Goal: Answer question/provide support: Share knowledge or assist other users

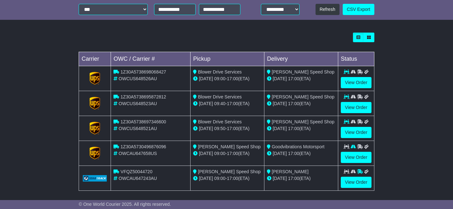
scroll to position [194, 0]
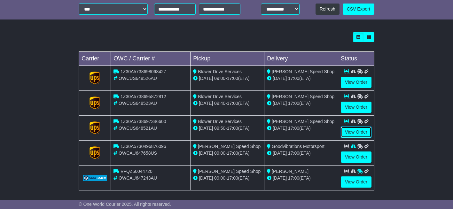
click at [353, 133] on link "View Order" at bounding box center [356, 132] width 31 height 11
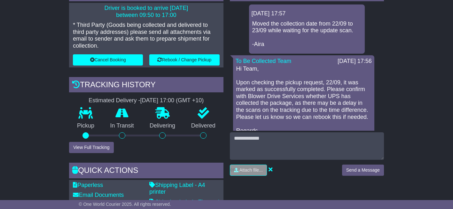
scroll to position [192, 0]
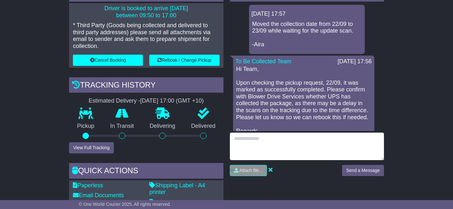
click at [267, 143] on textarea at bounding box center [307, 146] width 154 height 27
drag, startPoint x: 293, startPoint y: 140, endPoint x: 237, endPoint y: 140, distance: 56.3
click at [232, 141] on textarea "**********" at bounding box center [307, 146] width 154 height 27
type textarea "**********"
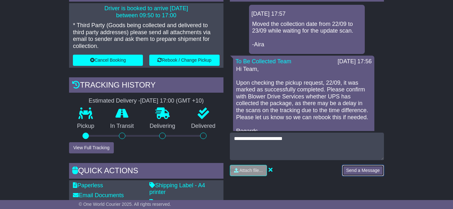
click at [357, 169] on button "Send a Message" at bounding box center [363, 170] width 42 height 11
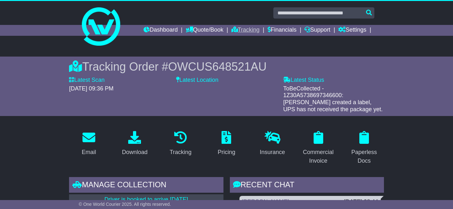
scroll to position [0, 0]
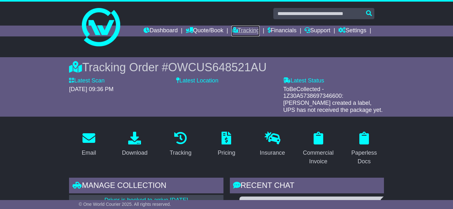
click at [247, 30] on link "Tracking" at bounding box center [245, 31] width 28 height 11
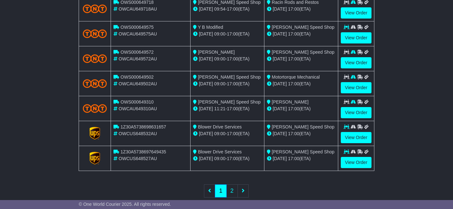
scroll to position [301, 0]
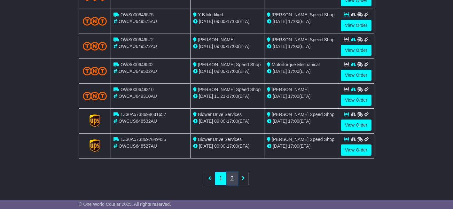
click at [231, 175] on link "2" at bounding box center [232, 178] width 12 height 13
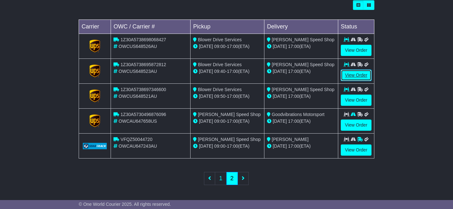
click at [349, 76] on link "View Order" at bounding box center [356, 75] width 31 height 11
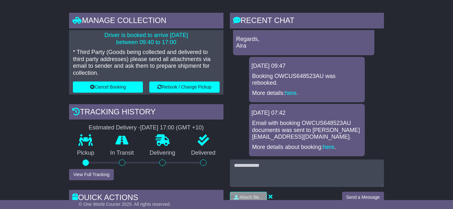
scroll to position [160, 0]
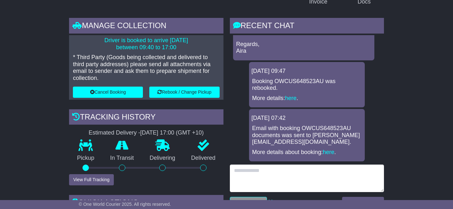
click at [253, 170] on textarea at bounding box center [307, 178] width 154 height 27
paste textarea "**********"
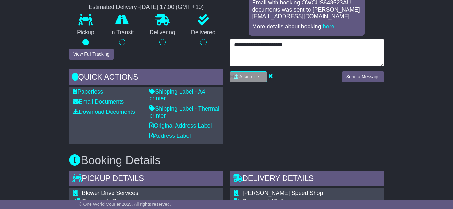
scroll to position [288, 0]
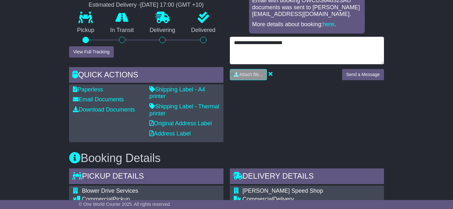
type textarea "**********"
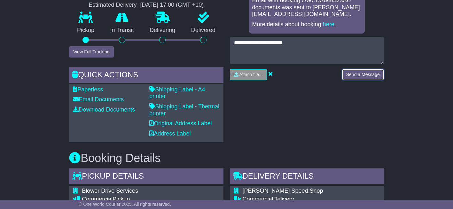
click at [364, 74] on button "Send a Message" at bounding box center [363, 74] width 42 height 11
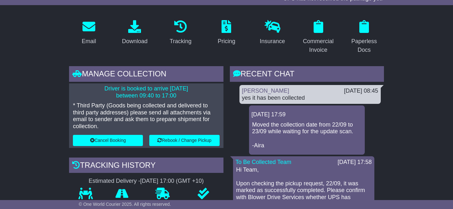
scroll to position [0, 0]
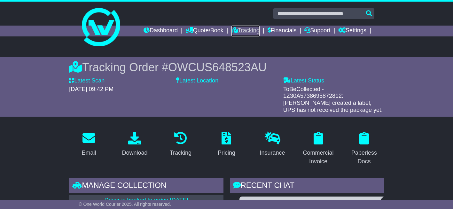
click at [240, 30] on link "Tracking" at bounding box center [245, 31] width 28 height 11
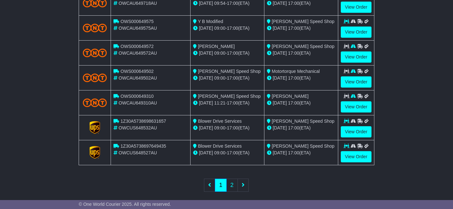
scroll to position [301, 0]
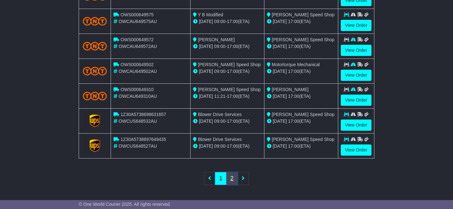
click at [235, 179] on link "2" at bounding box center [232, 178] width 12 height 13
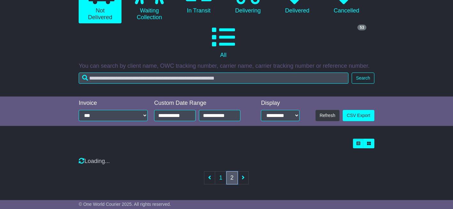
scroll to position [226, 0]
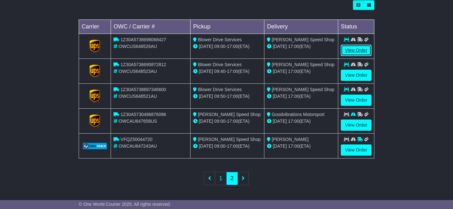
click at [358, 49] on link "View Order" at bounding box center [356, 50] width 31 height 11
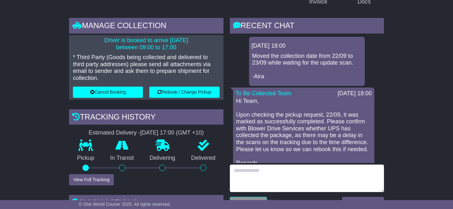
click at [264, 176] on textarea at bounding box center [307, 178] width 154 height 27
type textarea "*"
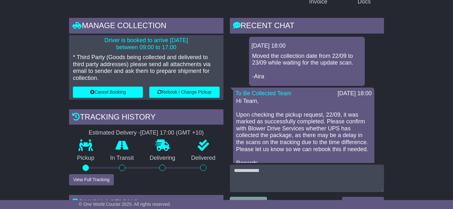
drag, startPoint x: 247, startPoint y: 170, endPoint x: 402, endPoint y: 103, distance: 169.8
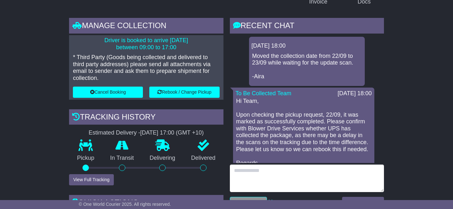
drag, startPoint x: 230, startPoint y: 174, endPoint x: 238, endPoint y: 172, distance: 7.5
click at [232, 173] on textarea at bounding box center [307, 178] width 154 height 27
paste textarea "**********"
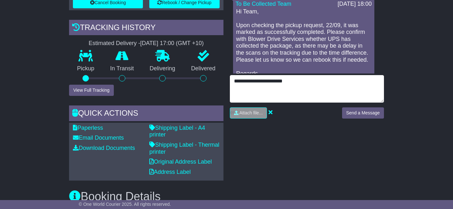
scroll to position [256, 0]
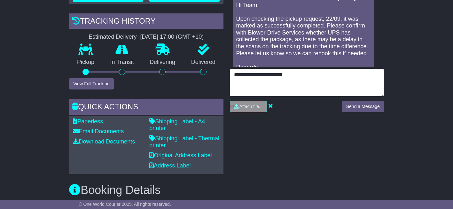
type textarea "**********"
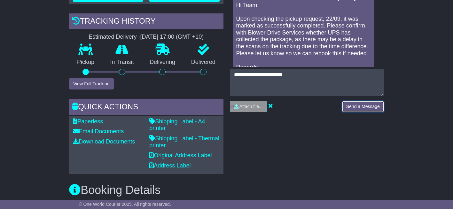
click at [369, 107] on button "Send a Message" at bounding box center [363, 106] width 42 height 11
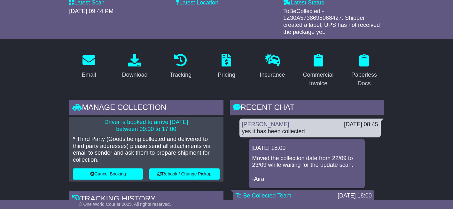
scroll to position [0, 0]
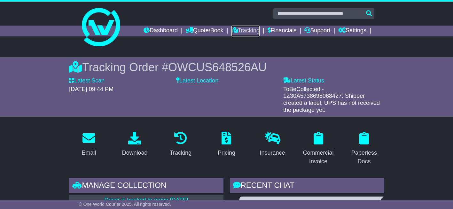
click at [240, 30] on link "Tracking" at bounding box center [245, 31] width 28 height 11
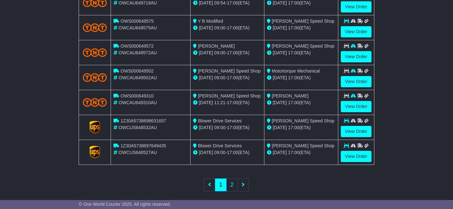
scroll to position [301, 0]
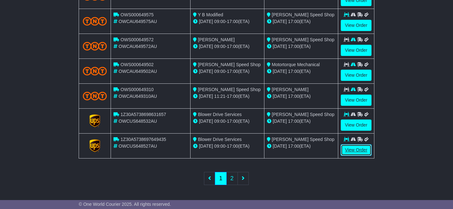
click at [361, 150] on link "View Order" at bounding box center [356, 150] width 31 height 11
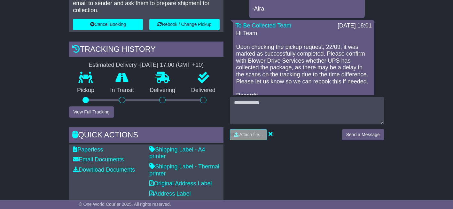
scroll to position [192, 0]
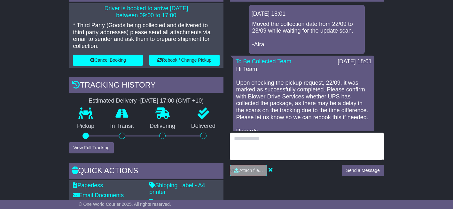
click at [250, 145] on textarea at bounding box center [307, 146] width 154 height 27
paste textarea "**********"
type textarea "**********"
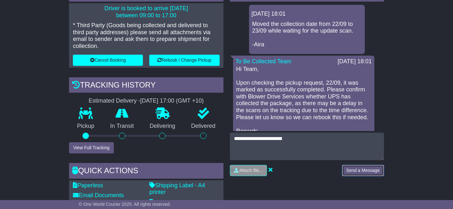
click at [352, 170] on button "Send a Message" at bounding box center [363, 170] width 42 height 11
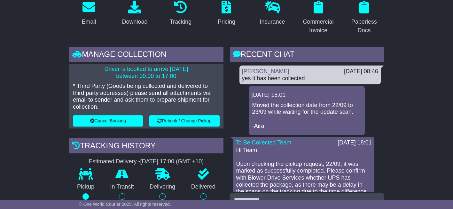
scroll to position [0, 0]
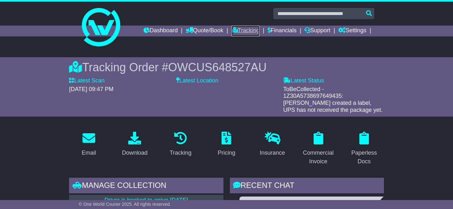
click at [241, 32] on link "Tracking" at bounding box center [245, 31] width 28 height 11
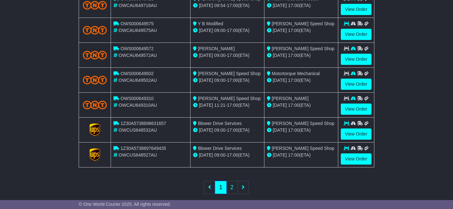
scroll to position [301, 0]
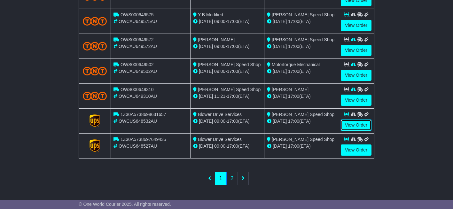
click at [351, 125] on link "View Order" at bounding box center [356, 125] width 31 height 11
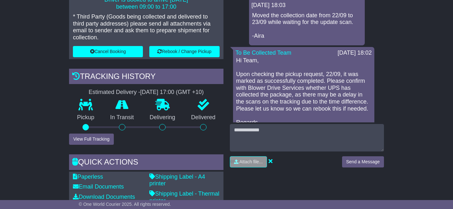
scroll to position [192, 0]
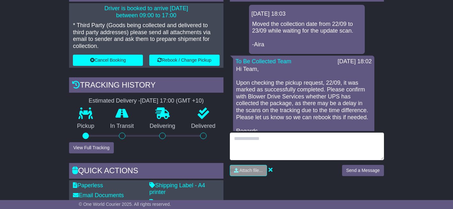
click at [238, 141] on textarea at bounding box center [307, 146] width 154 height 27
paste textarea "**********"
type textarea "**********"
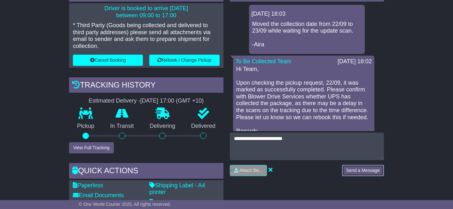
click at [349, 169] on button "Send a Message" at bounding box center [363, 170] width 42 height 11
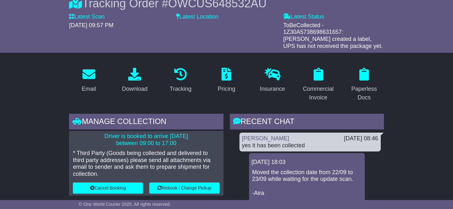
scroll to position [0, 0]
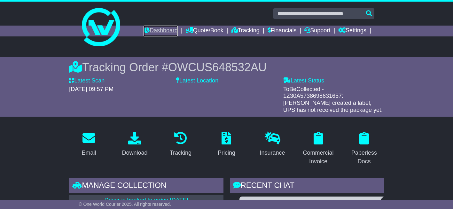
click at [164, 33] on link "Dashboard" at bounding box center [161, 31] width 34 height 11
